Goal: Task Accomplishment & Management: Manage account settings

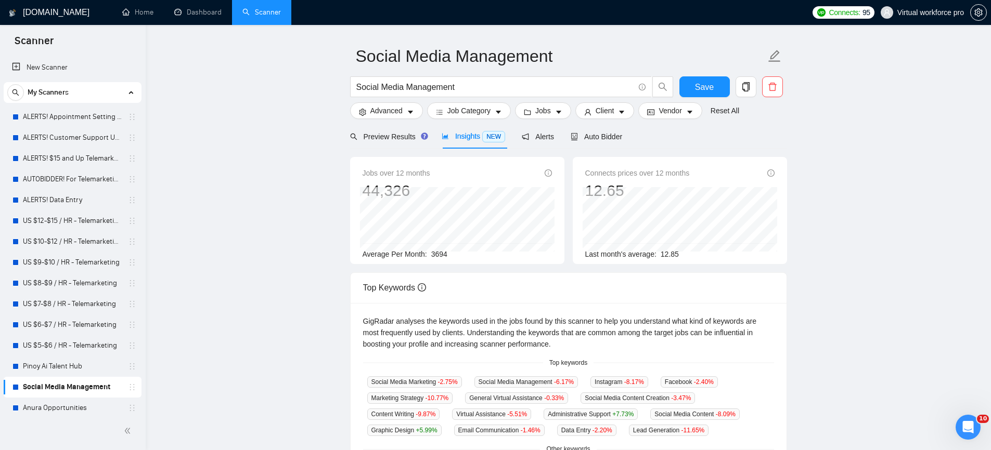
scroll to position [6, 0]
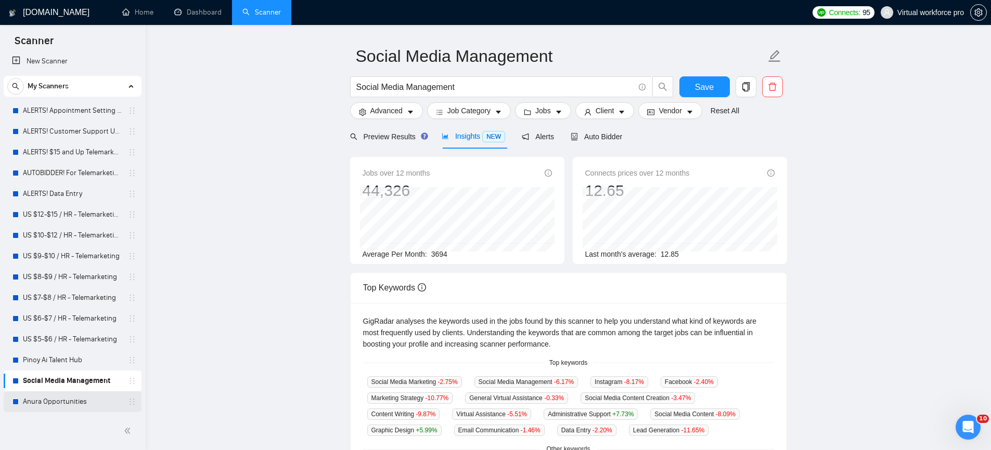
click at [88, 404] on link "Anura Opportunities" at bounding box center [72, 402] width 99 height 21
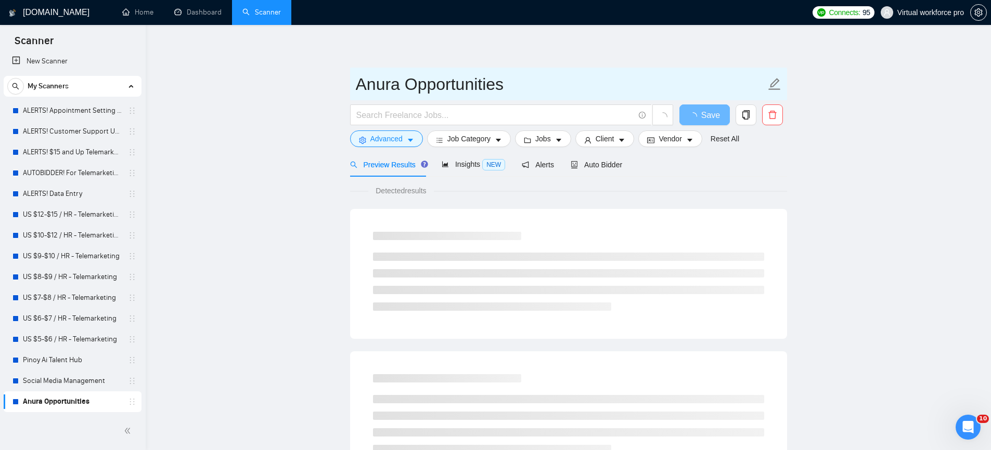
click at [512, 85] on input "Anura Opportunities" at bounding box center [561, 84] width 410 height 26
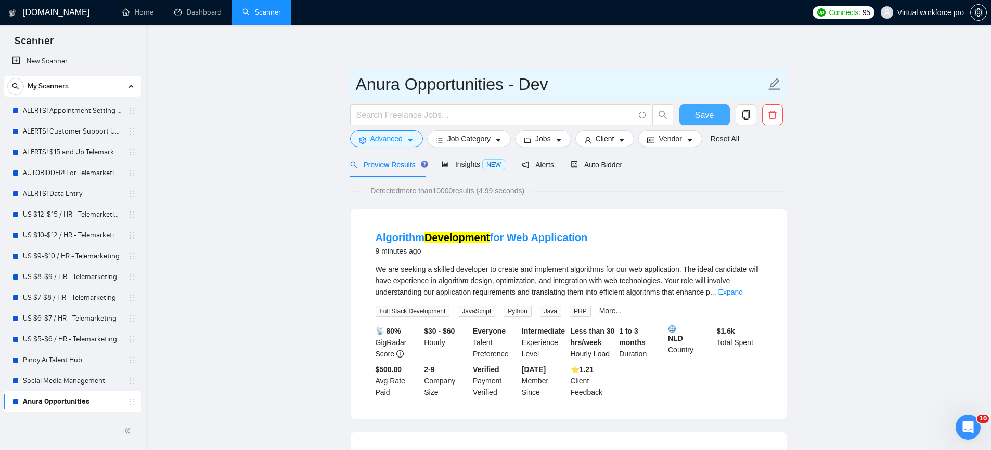
type input "Anura Opportunities - Dev"
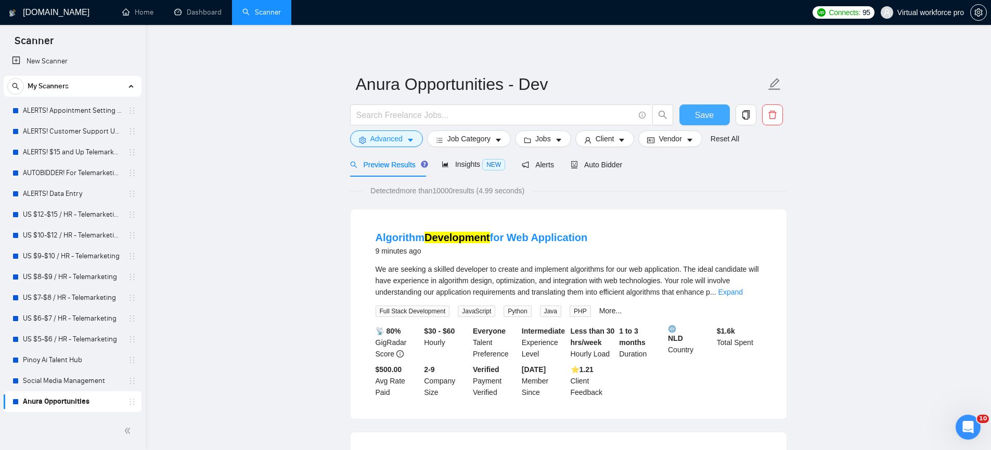
click at [709, 117] on span "Save" at bounding box center [704, 115] width 19 height 13
click at [464, 166] on span "Insights NEW" at bounding box center [473, 164] width 63 height 8
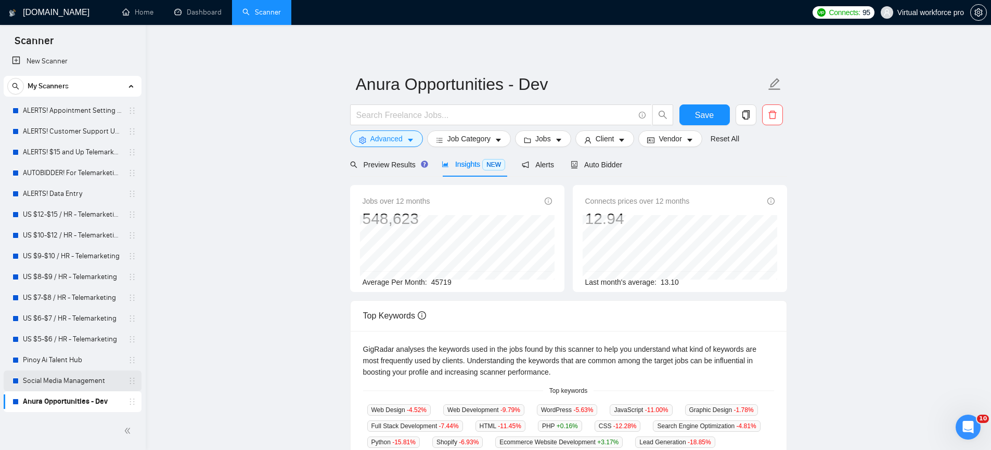
click at [83, 387] on link "Social Media Management" at bounding box center [72, 381] width 99 height 21
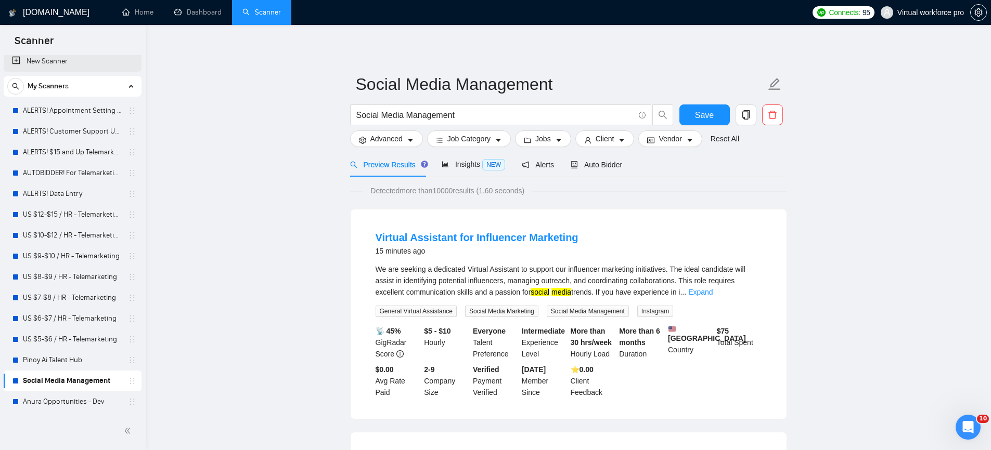
click at [58, 65] on link "New Scanner" at bounding box center [72, 61] width 121 height 21
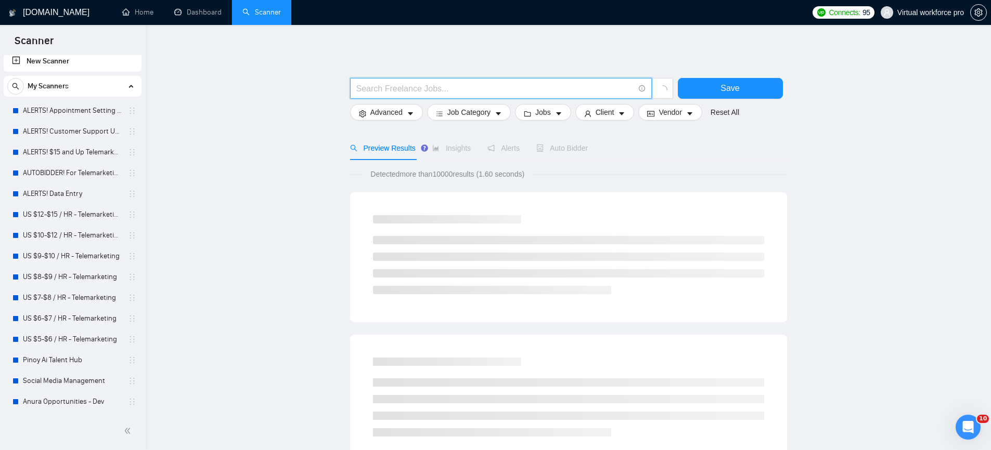
click at [420, 91] on input "text" at bounding box center [495, 88] width 278 height 13
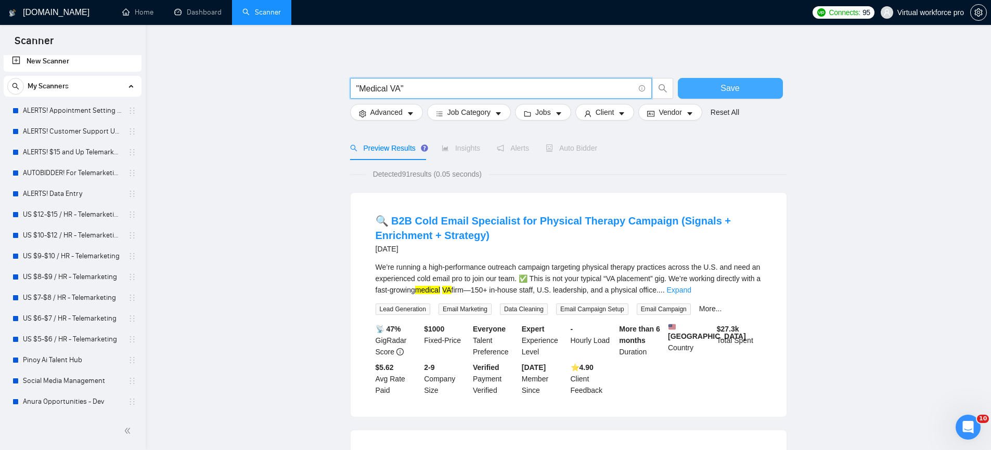
type input ""Medical VA""
click at [747, 92] on button "Save" at bounding box center [730, 88] width 105 height 21
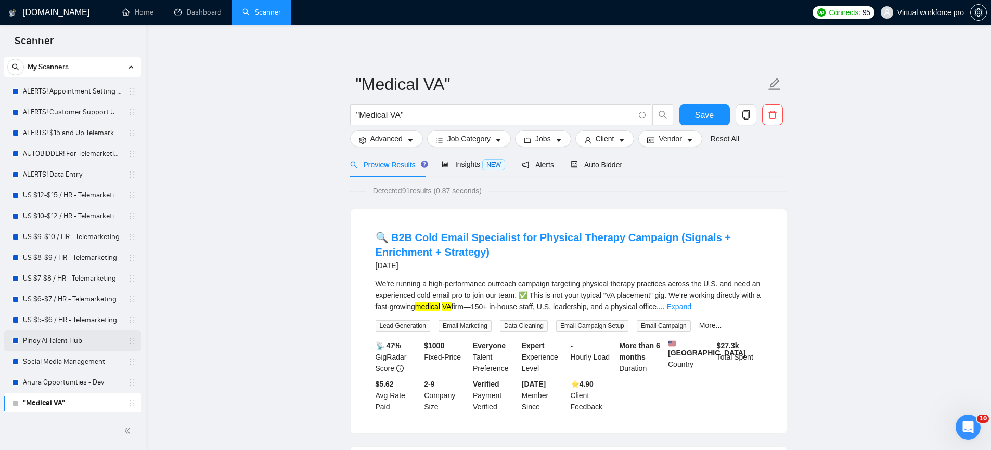
scroll to position [27, 0]
click at [467, 165] on span "Insights NEW" at bounding box center [473, 164] width 63 height 8
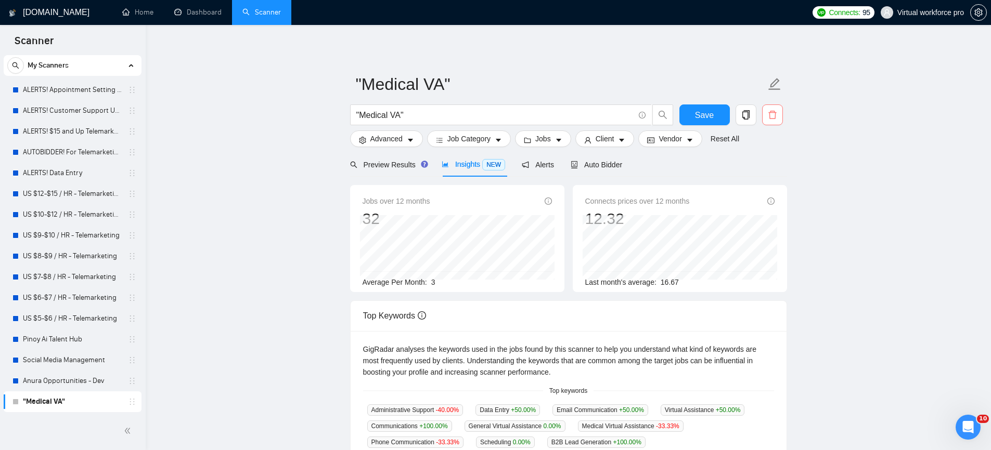
click at [780, 114] on span "delete" at bounding box center [773, 114] width 20 height 9
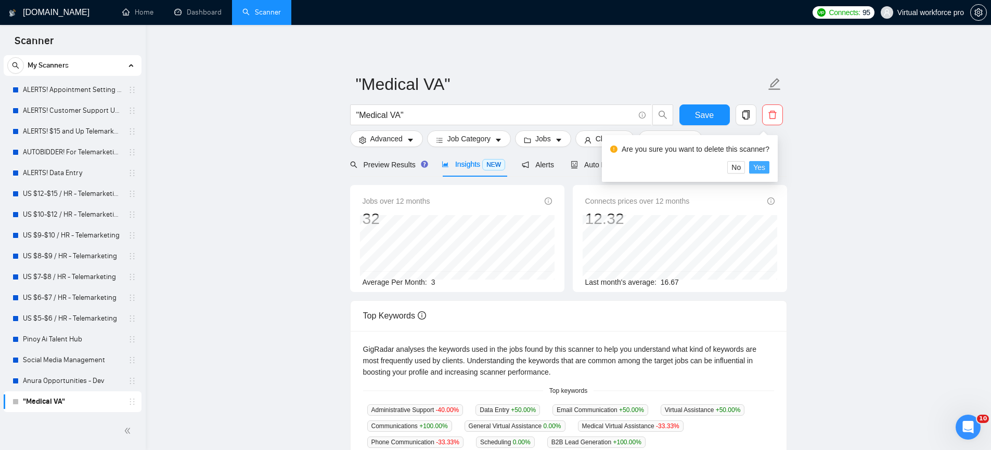
click at [769, 171] on button "Yes" at bounding box center [759, 167] width 20 height 12
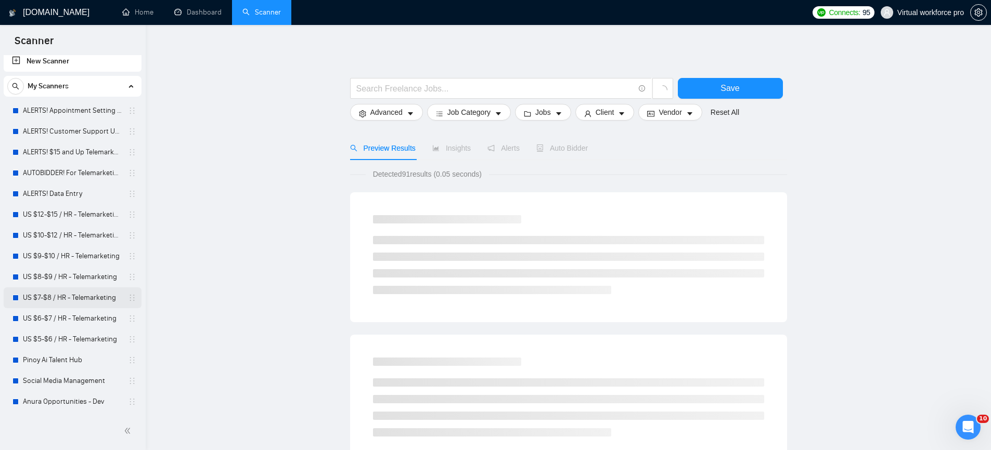
scroll to position [6, 0]
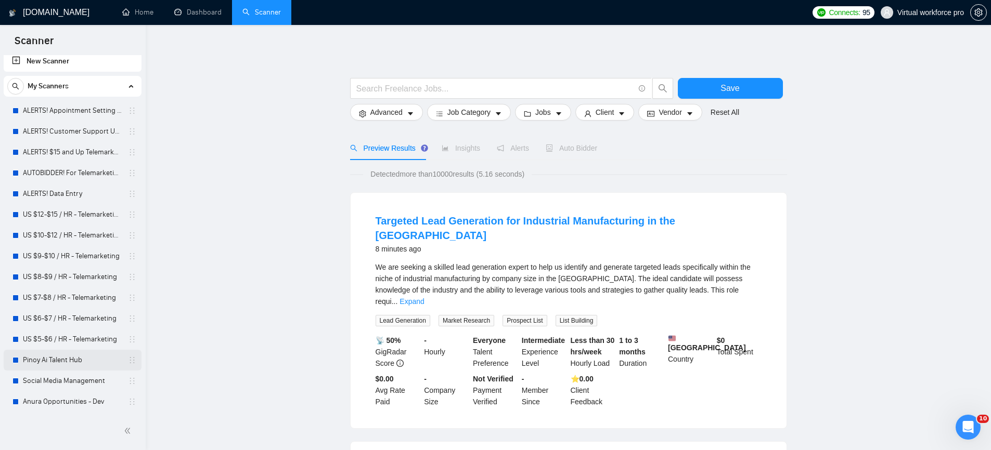
click at [62, 356] on link "Pinoy Ai Talent Hub" at bounding box center [72, 360] width 99 height 21
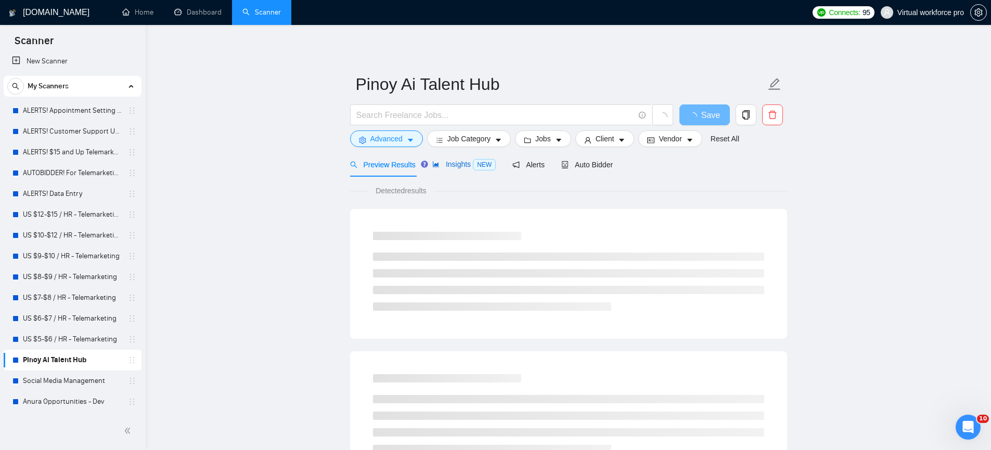
click at [457, 170] on div "Insights NEW" at bounding box center [463, 165] width 63 height 12
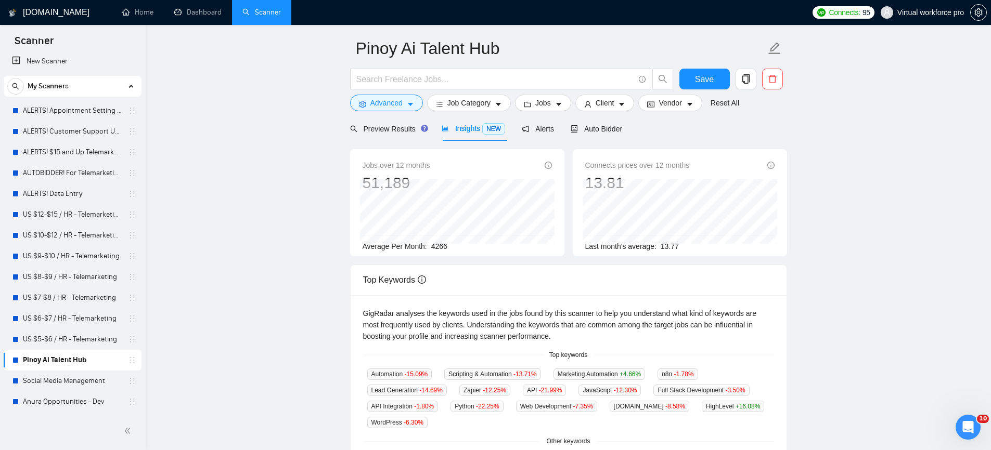
scroll to position [36, 0]
